Goal: Check status: Check status

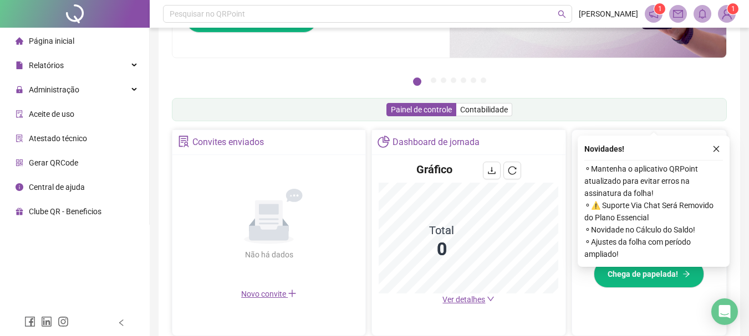
scroll to position [222, 0]
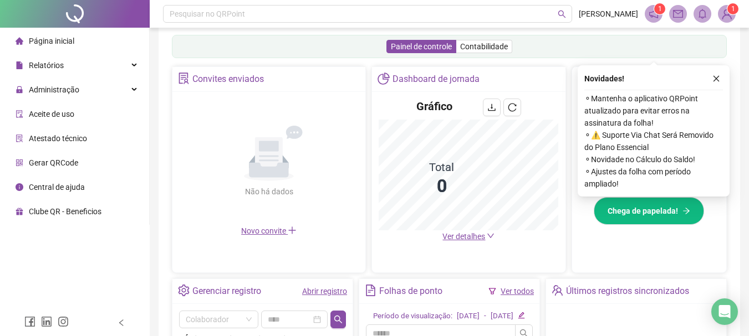
click at [339, 243] on main "Convites enviados Não há dados Não há dados Novo convite Dashboard de jornada G…" at bounding box center [449, 274] width 555 height 416
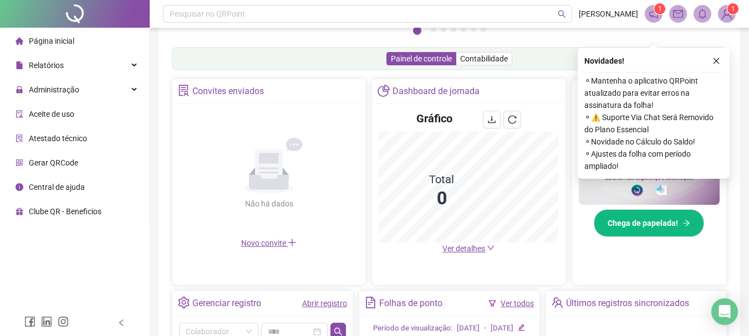
scroll to position [332, 0]
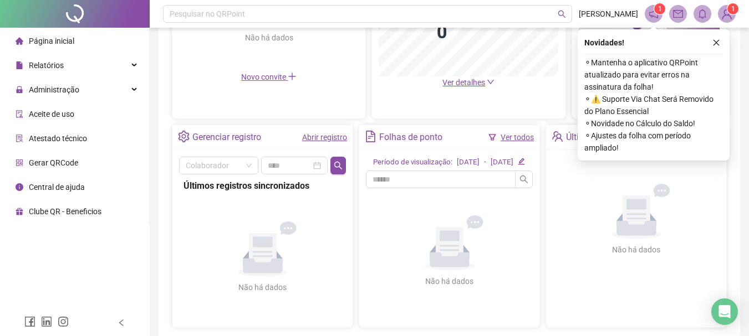
click at [334, 136] on link "Abrir registro" at bounding box center [324, 137] width 45 height 9
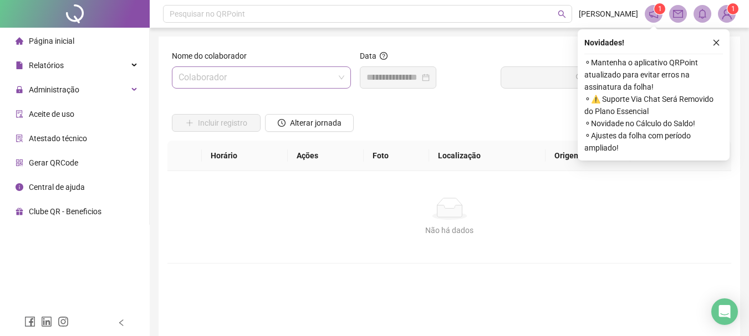
click at [234, 71] on input "search" at bounding box center [256, 77] width 156 height 21
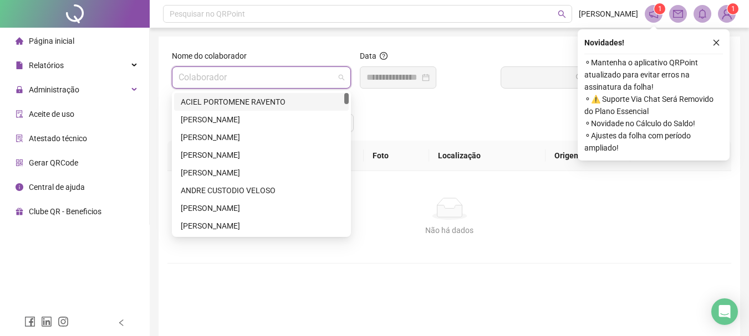
type input "*"
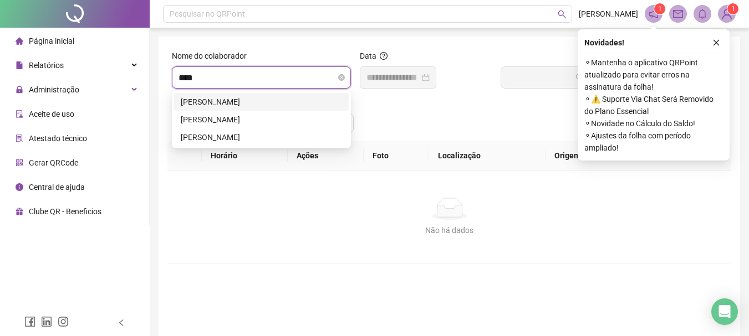
type input "*****"
click at [240, 119] on div "[PERSON_NAME]" at bounding box center [261, 120] width 161 height 12
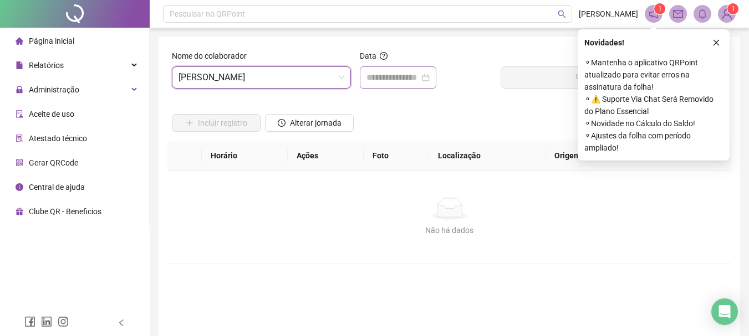
click at [429, 78] on div at bounding box center [397, 77] width 63 height 13
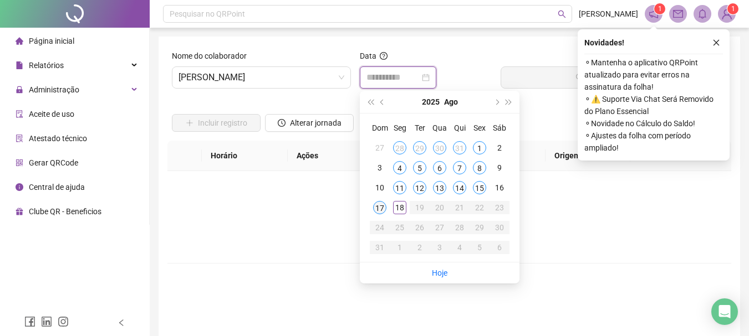
type input "**********"
click at [377, 204] on div "17" at bounding box center [379, 207] width 13 height 13
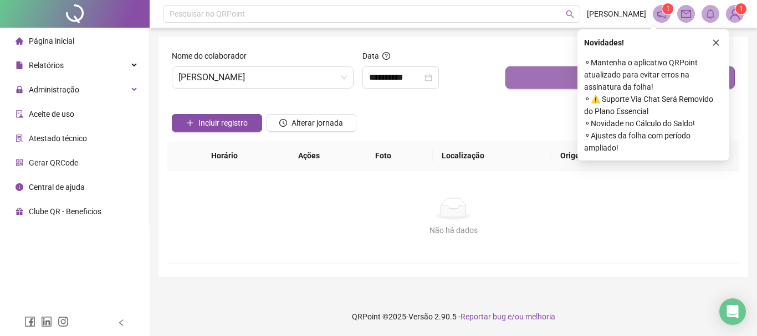
click at [508, 84] on button "Buscar registros" at bounding box center [619, 77] width 229 height 22
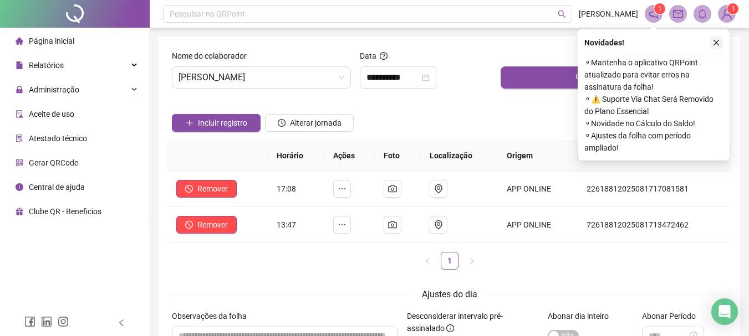
click at [717, 38] on button "button" at bounding box center [715, 42] width 13 height 13
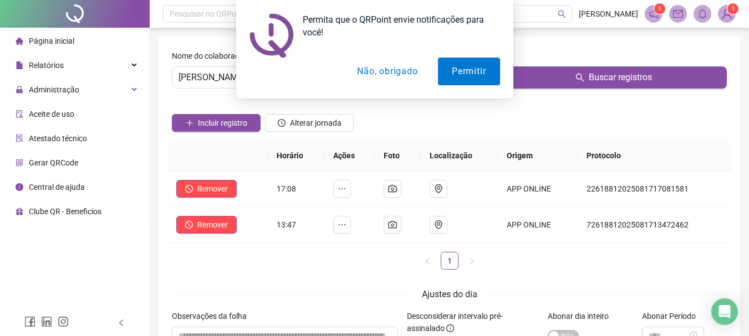
click at [372, 76] on button "Não, obrigado" at bounding box center [387, 72] width 88 height 28
